Goal: Task Accomplishment & Management: Complete application form

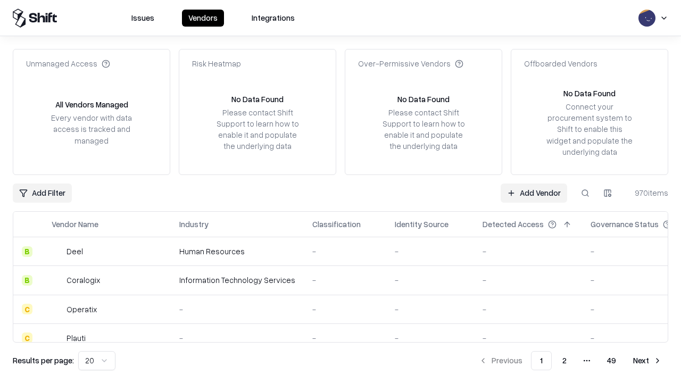
click at [533, 193] on link "Add Vendor" at bounding box center [533, 192] width 66 height 19
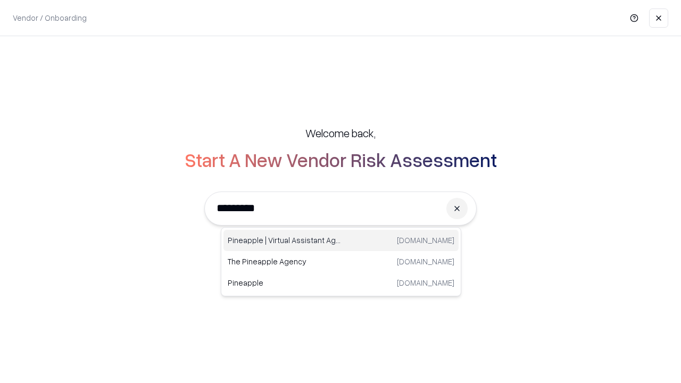
click at [341, 240] on div "Pineapple | Virtual Assistant Agency [DOMAIN_NAME]" at bounding box center [340, 240] width 235 height 21
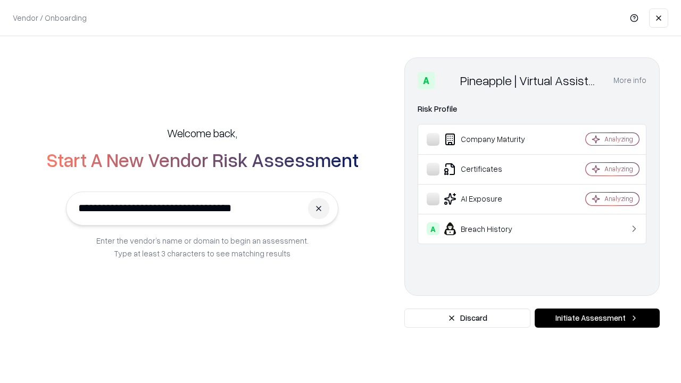
type input "**********"
click at [597, 318] on button "Initiate Assessment" at bounding box center [596, 317] width 125 height 19
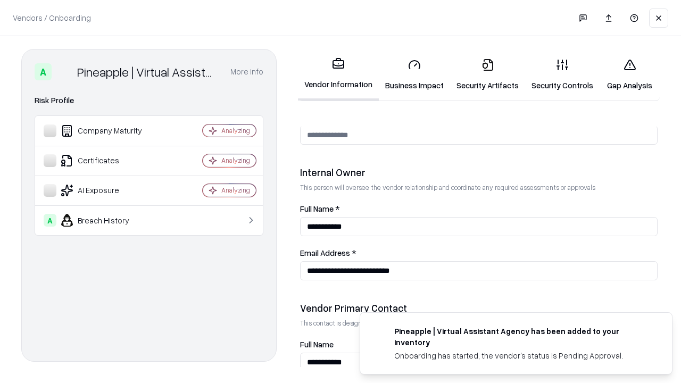
scroll to position [551, 0]
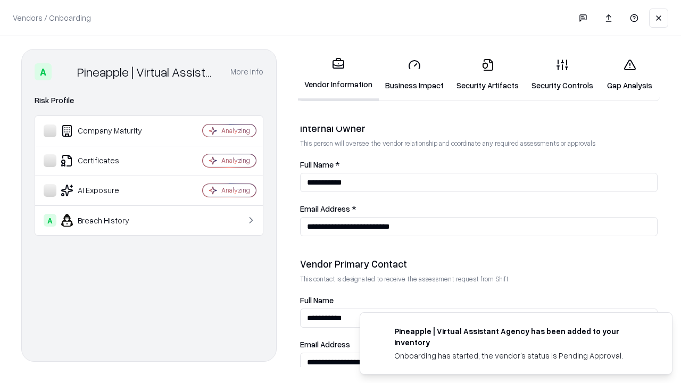
click at [414, 74] on link "Business Impact" at bounding box center [414, 74] width 71 height 49
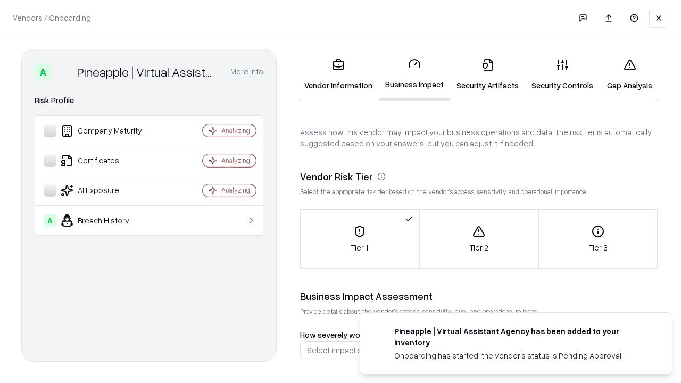
click at [629, 74] on link "Gap Analysis" at bounding box center [629, 74] width 60 height 49
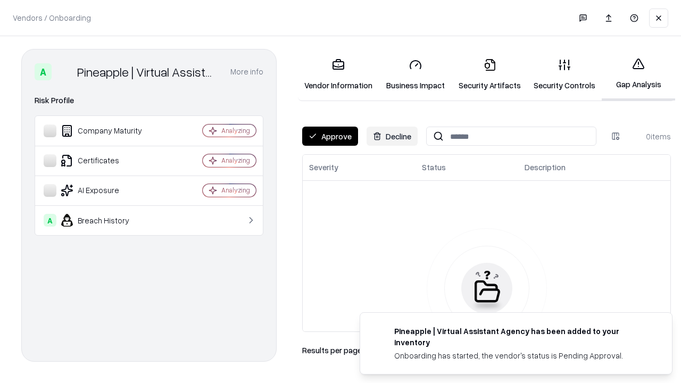
click at [330, 136] on button "Approve" at bounding box center [330, 136] width 56 height 19
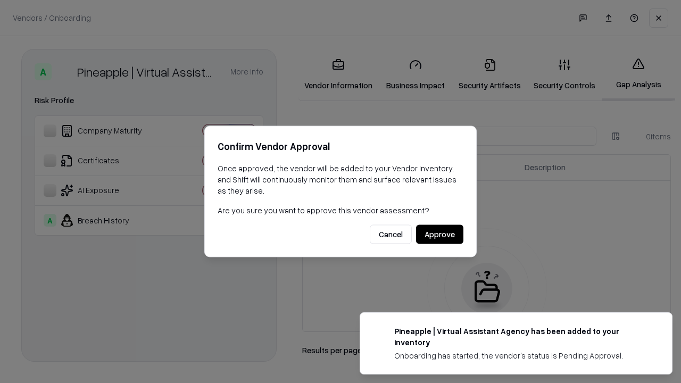
click at [439, 234] on button "Approve" at bounding box center [439, 234] width 47 height 19
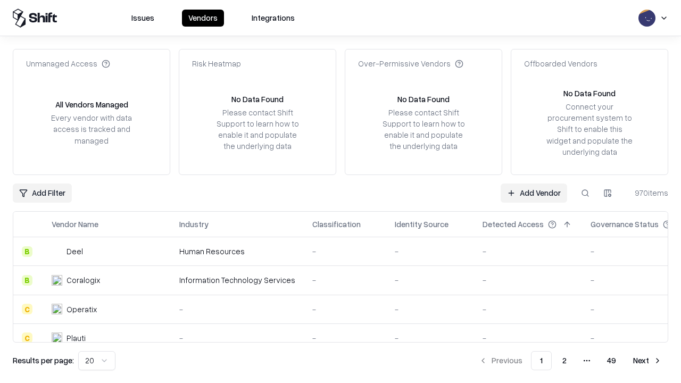
type input "**********"
click at [533, 193] on link "Add Vendor" at bounding box center [533, 192] width 66 height 19
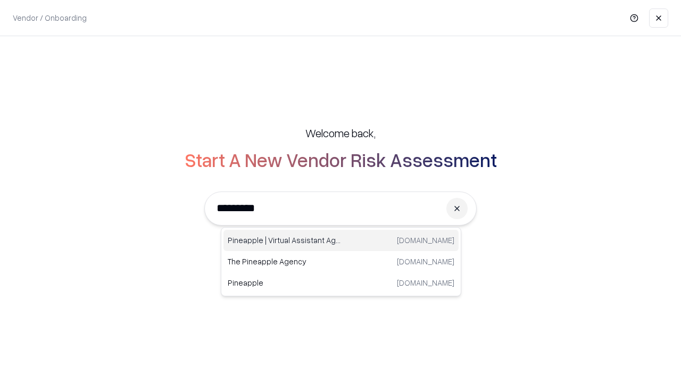
click at [341, 240] on div "Pineapple | Virtual Assistant Agency [DOMAIN_NAME]" at bounding box center [340, 240] width 235 height 21
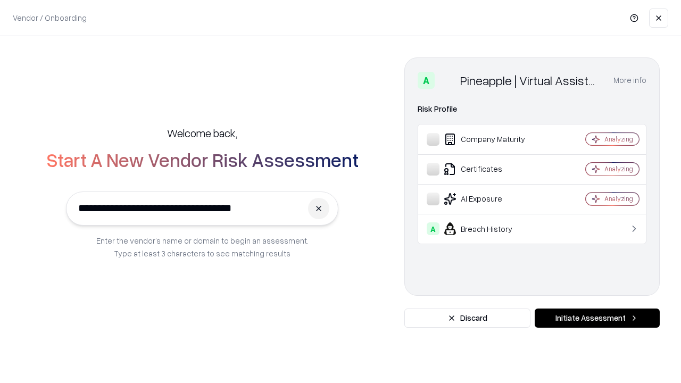
type input "**********"
click at [597, 318] on button "Initiate Assessment" at bounding box center [596, 317] width 125 height 19
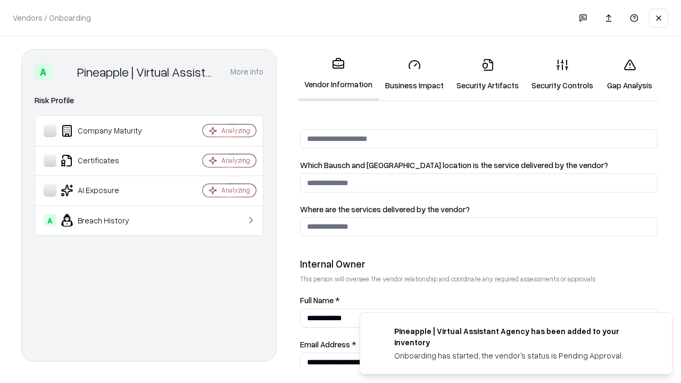
scroll to position [551, 0]
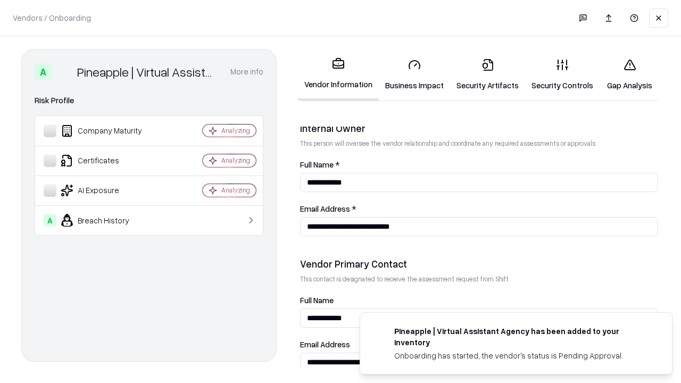
click at [629, 74] on link "Gap Analysis" at bounding box center [629, 74] width 60 height 49
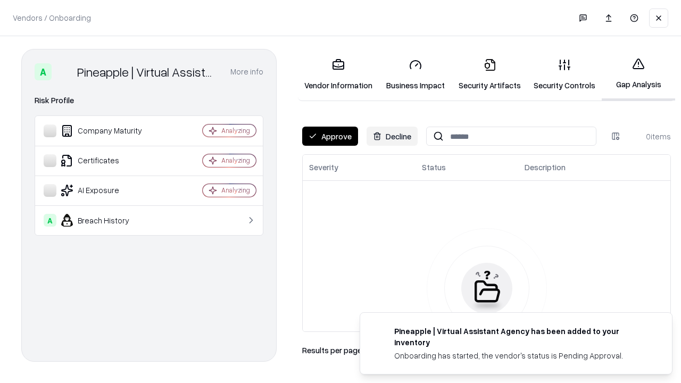
click at [330, 136] on button "Approve" at bounding box center [330, 136] width 56 height 19
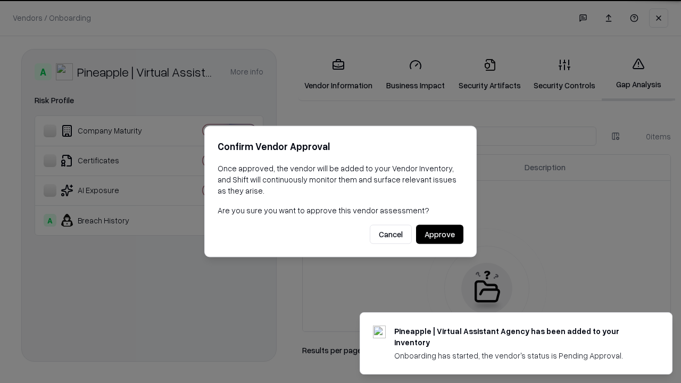
click at [439, 234] on button "Approve" at bounding box center [439, 234] width 47 height 19
